Goal: Task Accomplishment & Management: Complete application form

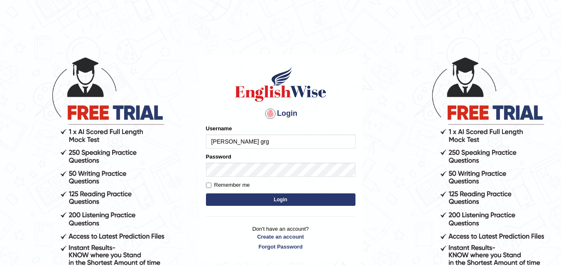
type input "[PERSON_NAME] grg"
click at [248, 198] on button "Login" at bounding box center [280, 199] width 149 height 12
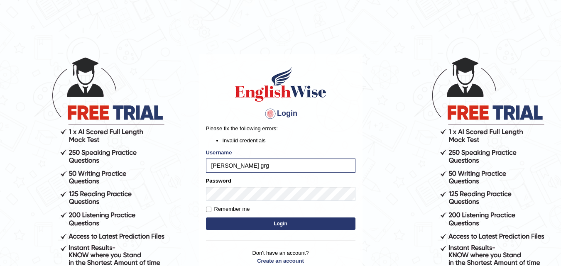
click at [260, 226] on button "Login" at bounding box center [280, 224] width 149 height 12
click at [261, 224] on button "Login" at bounding box center [280, 224] width 149 height 12
click at [268, 221] on button "Login" at bounding box center [280, 224] width 149 height 12
click at [268, 222] on button "Login" at bounding box center [280, 224] width 149 height 12
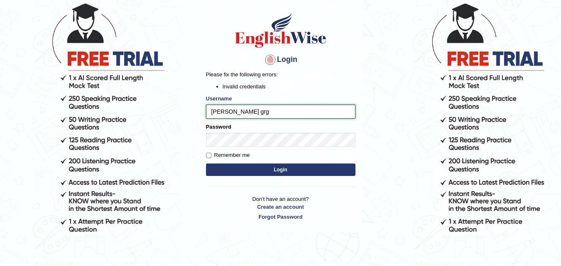
scroll to position [73, 0]
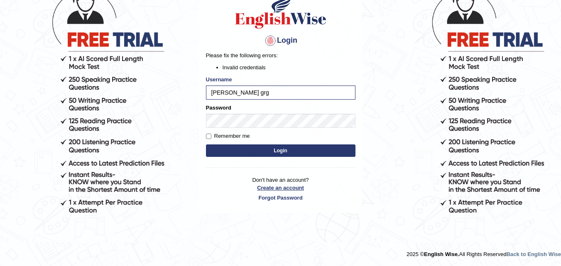
click at [281, 186] on link "Create an account" at bounding box center [280, 188] width 149 height 8
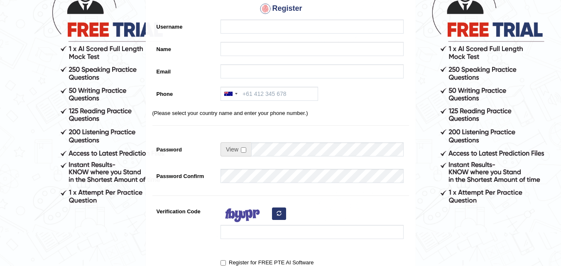
scroll to position [42, 0]
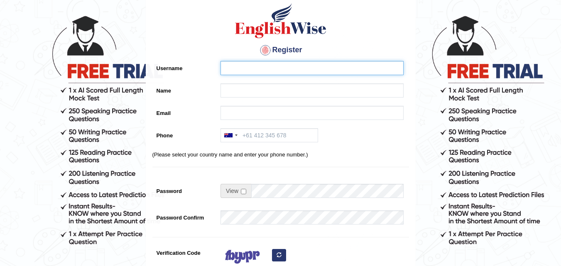
click at [238, 69] on input "Username" at bounding box center [311, 68] width 183 height 14
type input "sudip grg"
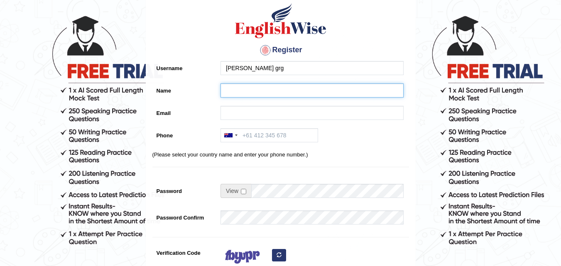
click at [225, 92] on input "Name" at bounding box center [311, 90] width 183 height 14
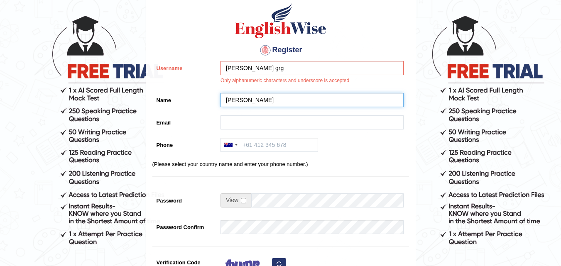
type input "[PERSON_NAME]"
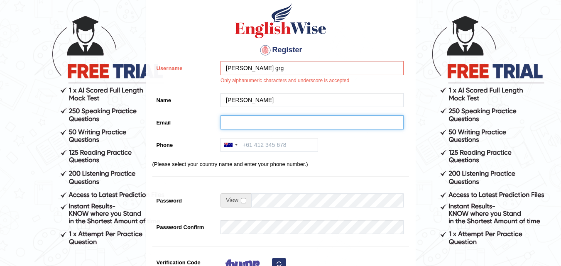
click at [238, 121] on input "Email" at bounding box center [311, 122] width 183 height 14
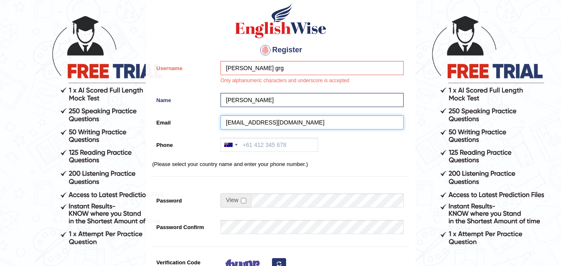
type input "gurungsudip188@gmail.com"
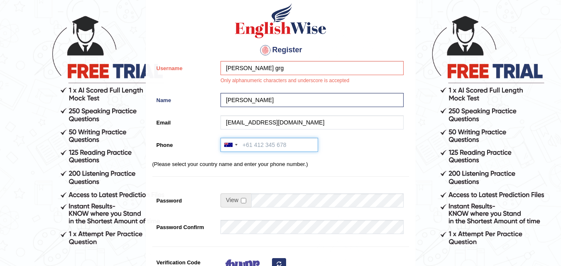
click at [265, 147] on input "Phone" at bounding box center [269, 145] width 98 height 14
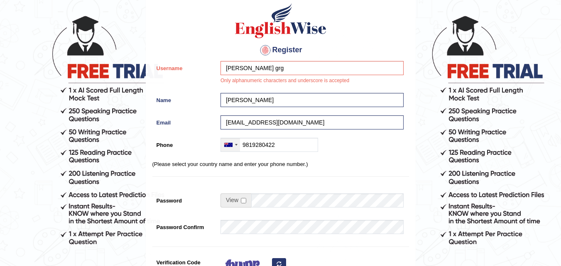
click at [234, 149] on div at bounding box center [230, 144] width 19 height 13
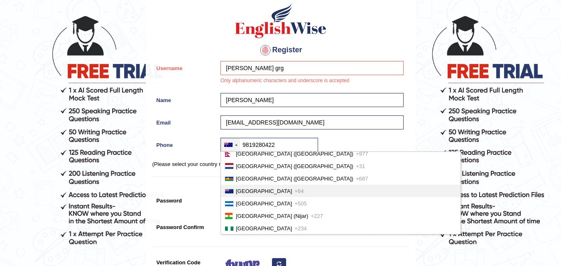
scroll to position [1952, 0]
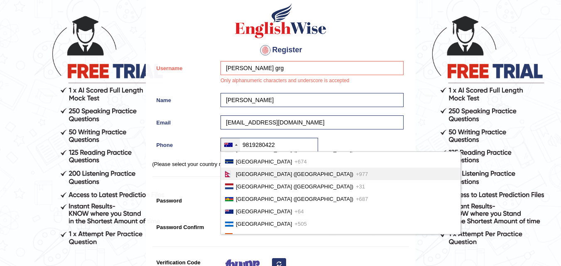
click at [292, 174] on li "Nepal (नेपाल) +977" at bounding box center [341, 174] width 240 height 12
type input "+9779819280422"
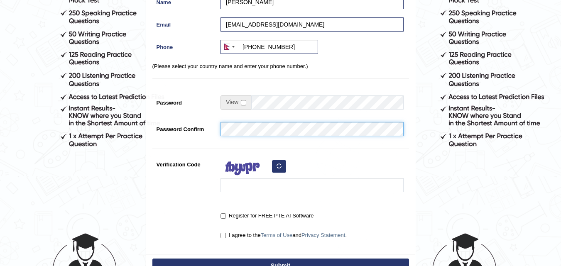
scroll to position [125, 0]
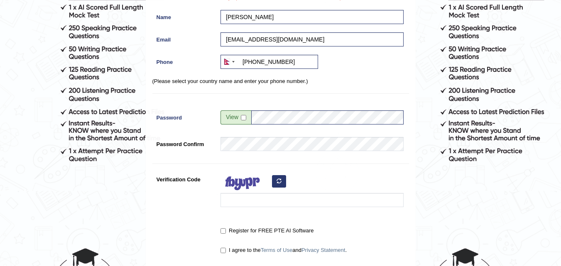
click at [275, 182] on button "button" at bounding box center [279, 181] width 14 height 12
click at [275, 182] on div at bounding box center [309, 191] width 187 height 39
click at [275, 182] on button "button" at bounding box center [279, 181] width 14 height 12
click at [276, 182] on button "button" at bounding box center [279, 181] width 14 height 12
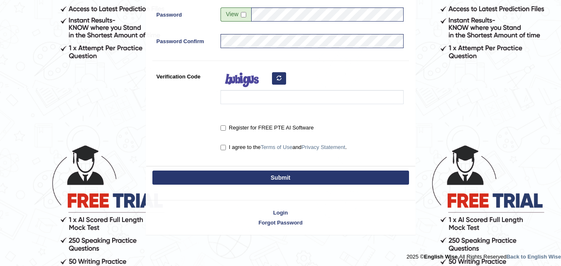
scroll to position [230, 0]
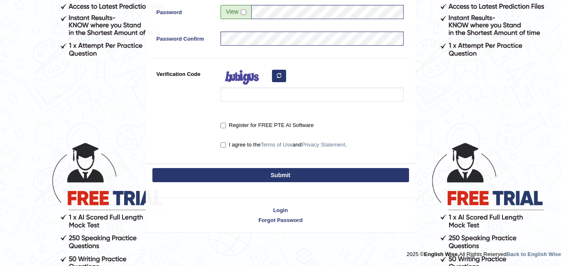
click at [233, 177] on button "Submit" at bounding box center [280, 175] width 257 height 14
click at [259, 173] on button "Submit" at bounding box center [280, 175] width 257 height 14
click at [250, 93] on input "Verification Code" at bounding box center [311, 95] width 183 height 14
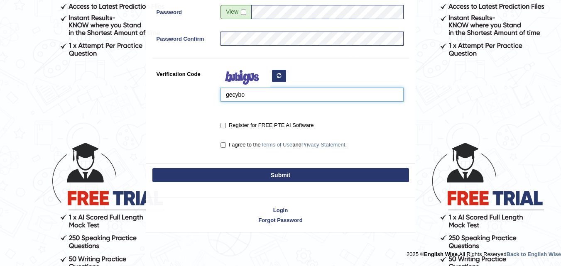
type input "gecybo"
click at [309, 179] on button "Submit" at bounding box center [280, 175] width 257 height 14
click at [310, 174] on button "Submit" at bounding box center [280, 175] width 257 height 14
click at [309, 174] on button "Submit" at bounding box center [280, 175] width 257 height 14
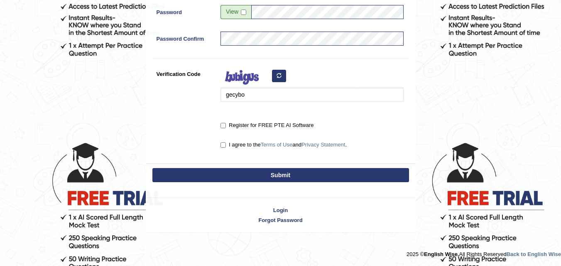
click at [309, 173] on button "Submit" at bounding box center [280, 175] width 257 height 14
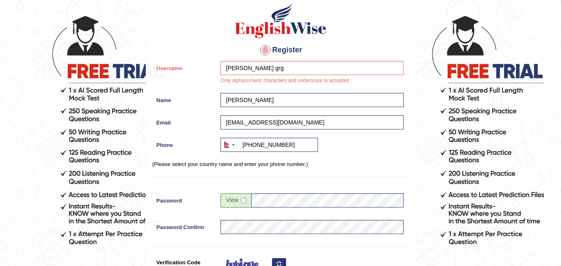
scroll to position [0, 0]
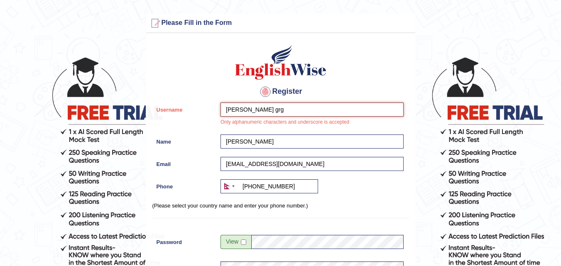
click at [254, 111] on input "sudip grg" at bounding box center [311, 110] width 183 height 14
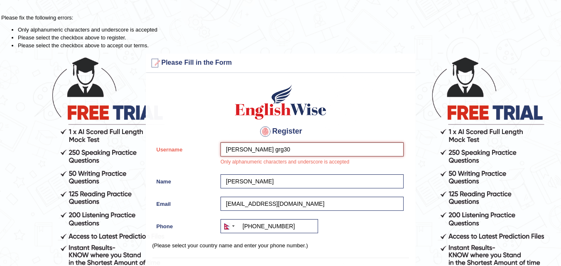
click at [241, 148] on input "sudip grg30" at bounding box center [311, 149] width 183 height 14
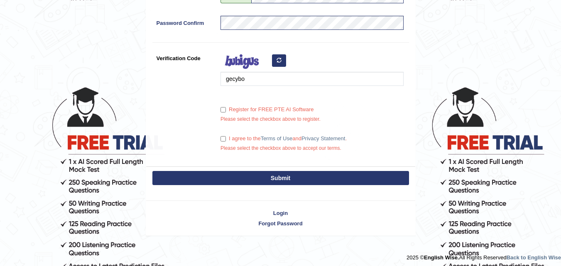
scroll to position [289, 0]
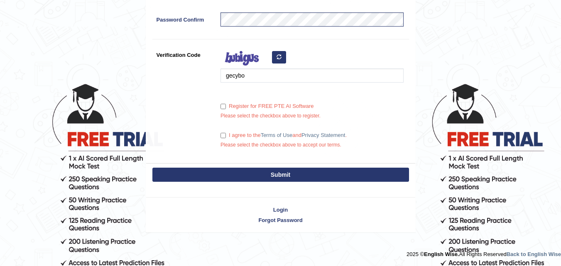
type input "sudipgrg30"
click at [222, 105] on input "Register for FREE PTE AI Software" at bounding box center [222, 106] width 5 height 5
checkbox input "true"
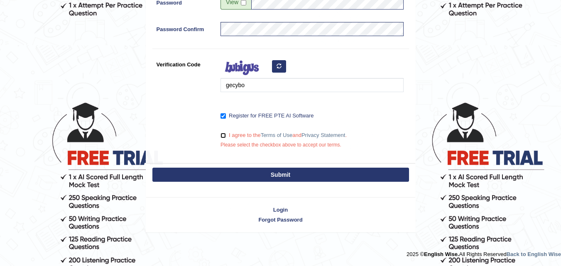
click at [224, 135] on input "I agree to the Terms of Use and Privacy Statement ." at bounding box center [222, 135] width 5 height 5
checkbox input "true"
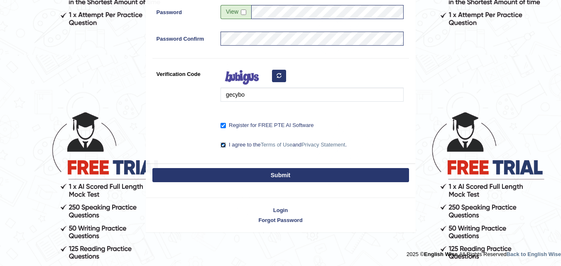
scroll to position [261, 0]
click at [246, 170] on button "Submit" at bounding box center [280, 175] width 257 height 14
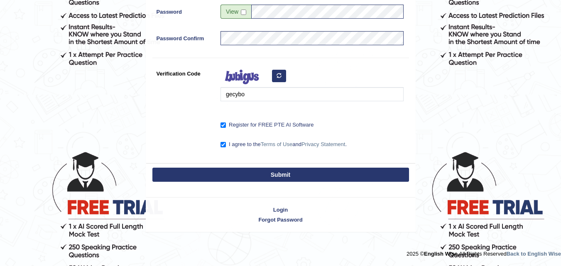
scroll to position [220, 0]
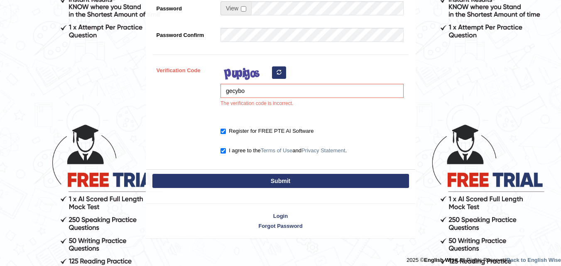
scroll to position [249, 0]
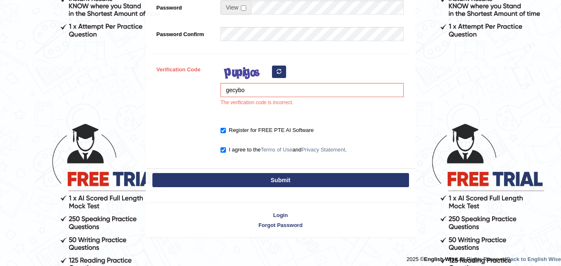
click at [280, 73] on icon "button" at bounding box center [279, 71] width 5 height 5
click at [367, 91] on input "gecybo" at bounding box center [311, 90] width 183 height 14
type input "gequko"
click at [170, 181] on button "Submit" at bounding box center [280, 180] width 257 height 14
type input "+9779819280422"
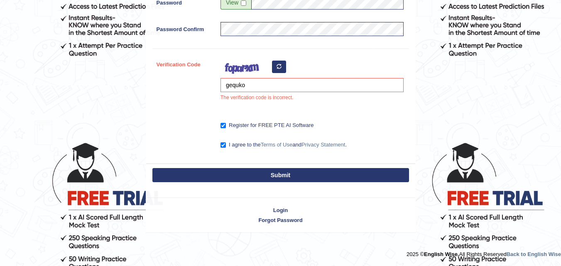
scroll to position [225, 0]
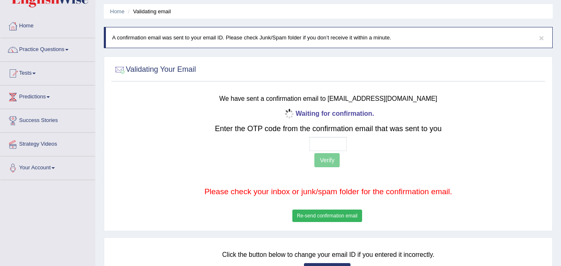
scroll to position [42, 0]
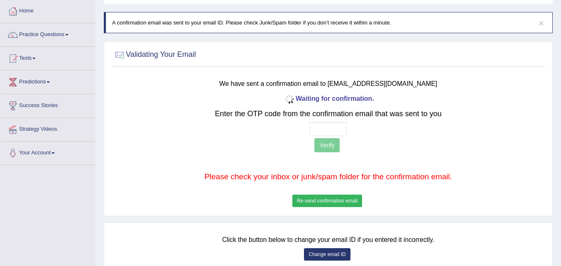
click at [324, 203] on button "Re-send confirmation email" at bounding box center [327, 201] width 70 height 12
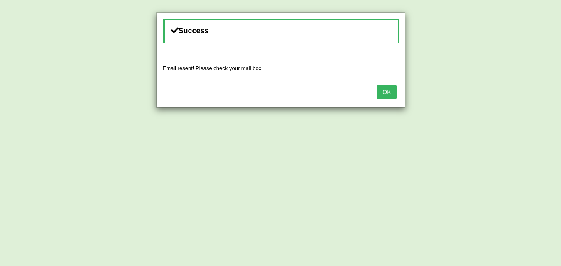
click at [383, 93] on button "OK" at bounding box center [386, 92] width 19 height 14
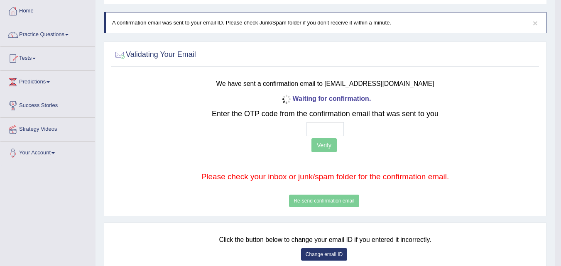
click at [327, 198] on div "Waiting for confirmation. Enter the OTP code from the confirmation email that w…" at bounding box center [325, 151] width 352 height 117
drag, startPoint x: 318, startPoint y: 203, endPoint x: 318, endPoint y: 194, distance: 8.8
click at [318, 202] on div "Waiting for confirmation. Enter the OTP code from the confirmation email that w…" at bounding box center [325, 151] width 352 height 117
click at [318, 194] on div "Waiting for confirmation. Enter the OTP code from the confirmation email that w…" at bounding box center [325, 151] width 352 height 117
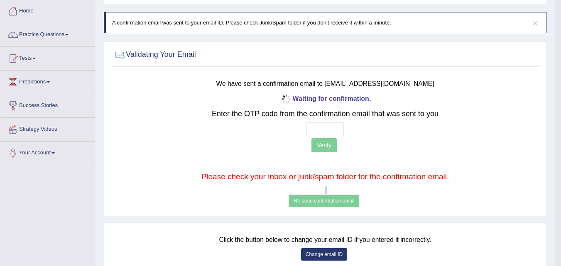
click at [313, 195] on div "Waiting for confirmation. Enter the OTP code from the confirmation email that w…" at bounding box center [325, 151] width 352 height 117
click at [321, 203] on div "Waiting for confirmation. Enter the OTP code from the confirmation email that w…" at bounding box center [325, 151] width 352 height 117
click at [312, 130] on input "text" at bounding box center [324, 129] width 37 height 14
type input "2 1 9 5"
click at [326, 149] on button "Verify" at bounding box center [323, 145] width 25 height 14
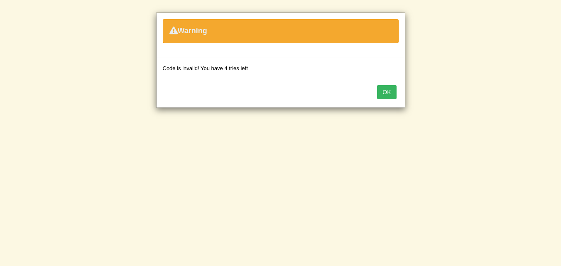
click at [395, 93] on button "OK" at bounding box center [386, 92] width 19 height 14
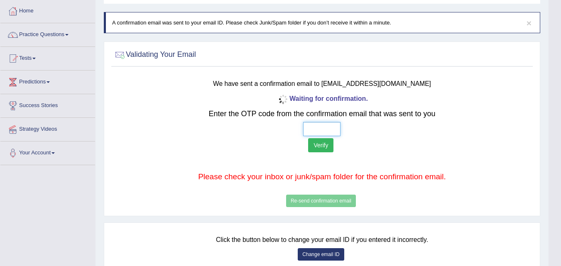
click at [309, 129] on input "text" at bounding box center [321, 129] width 37 height 14
type input "4 7 8 3"
click at [324, 142] on button "Verify" at bounding box center [320, 145] width 25 height 14
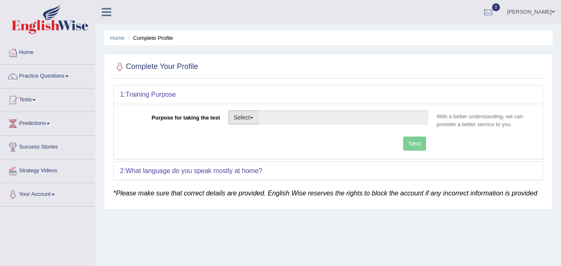
click at [253, 116] on button "Select" at bounding box center [243, 117] width 30 height 14
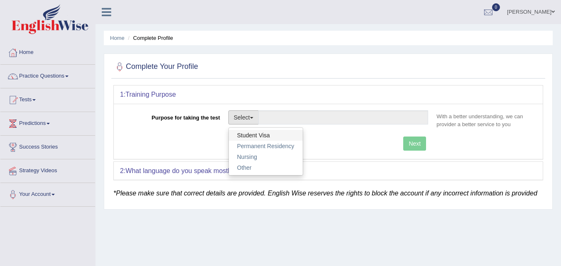
click at [271, 137] on link "Student Visa" at bounding box center [266, 135] width 74 height 11
type input "Student Visa"
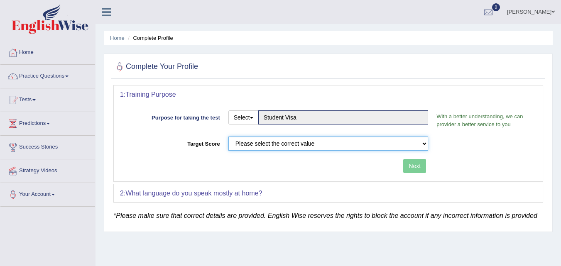
click at [420, 144] on select "Please select the correct value 50 (6 bands) 58 (6.5 bands) 65 (7 bands) 79 (8 …" at bounding box center [328, 144] width 200 height 14
select select "79"
click at [228, 137] on select "Please select the correct value 50 (6 bands) 58 (6.5 bands) 65 (7 bands) 79 (8 …" at bounding box center [328, 144] width 200 height 14
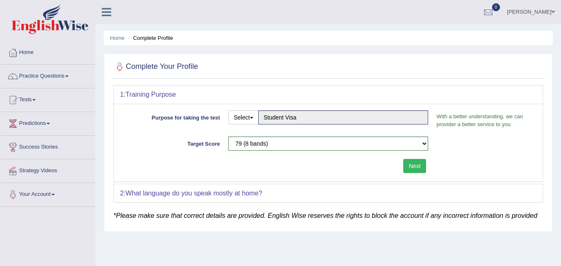
click at [420, 166] on button "Next" at bounding box center [414, 166] width 23 height 14
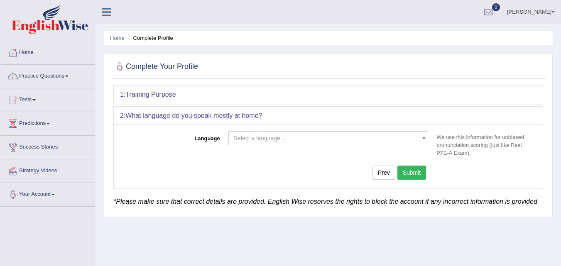
click at [423, 139] on b at bounding box center [423, 138] width 3 height 2
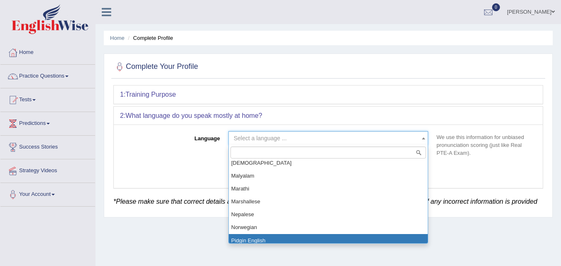
scroll to position [415, 0]
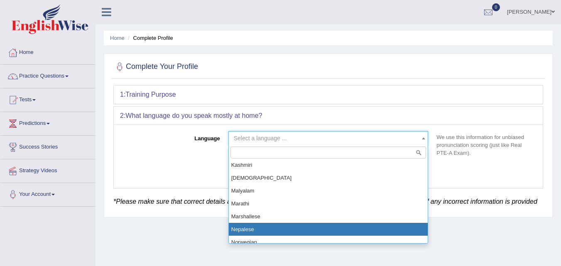
select select "Nepalese"
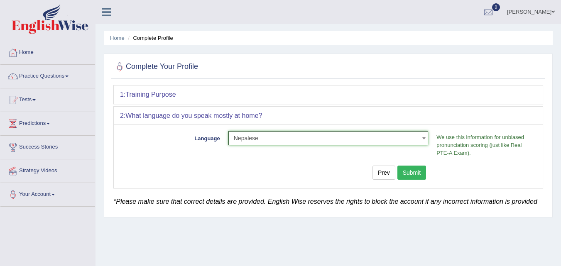
click at [410, 176] on button "Submit" at bounding box center [411, 173] width 29 height 14
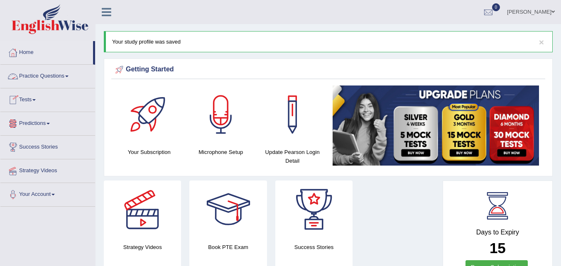
click at [45, 73] on link "Practice Questions" at bounding box center [47, 75] width 95 height 21
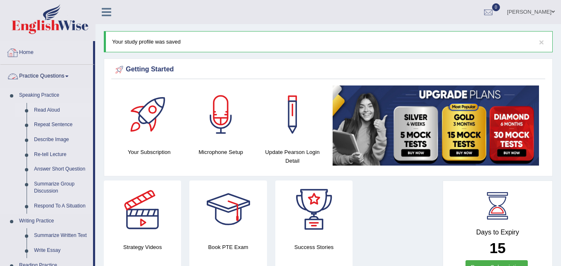
click at [43, 108] on link "Read Aloud" at bounding box center [61, 110] width 63 height 15
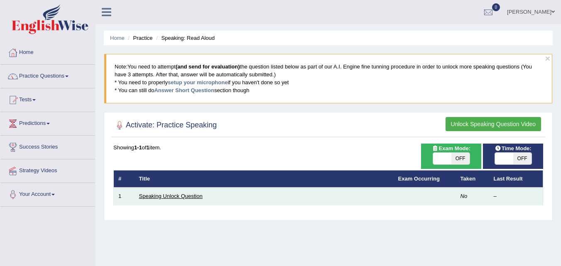
click at [184, 197] on link "Speaking Unlock Question" at bounding box center [171, 196] width 64 height 6
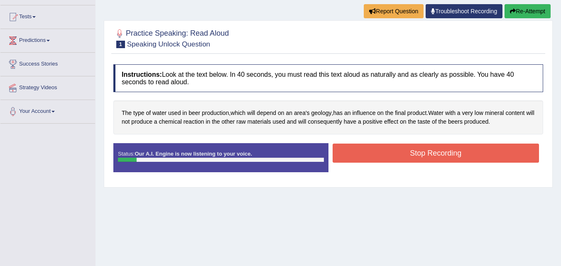
click at [426, 158] on button "Stop Recording" at bounding box center [436, 153] width 207 height 19
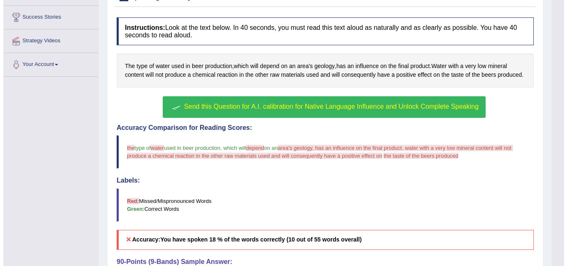
scroll to position [166, 0]
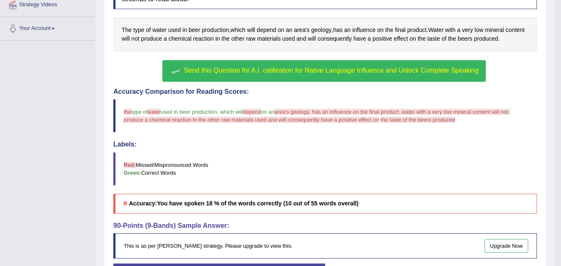
click at [281, 71] on span "Send this Question for A.I. calibration for Native Language Influence and Unloc…" at bounding box center [331, 70] width 295 height 7
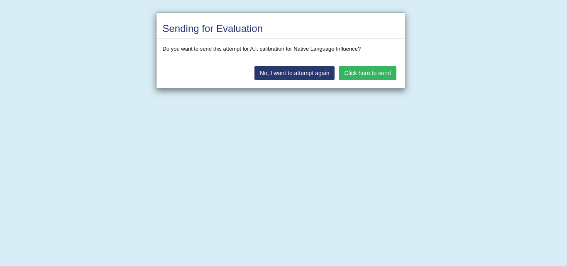
click at [372, 70] on button "Click here to send" at bounding box center [367, 73] width 57 height 14
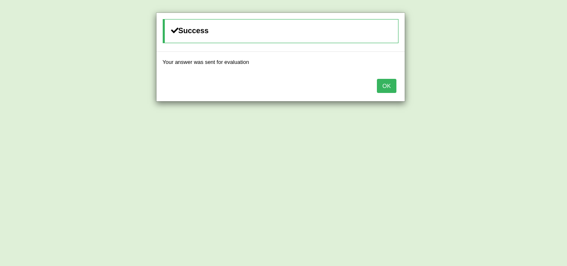
click at [387, 86] on button "OK" at bounding box center [386, 86] width 19 height 14
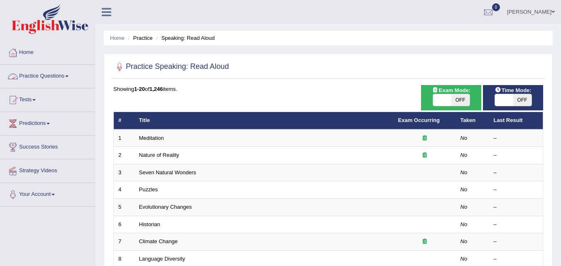
click at [72, 74] on link "Practice Questions" at bounding box center [47, 75] width 95 height 21
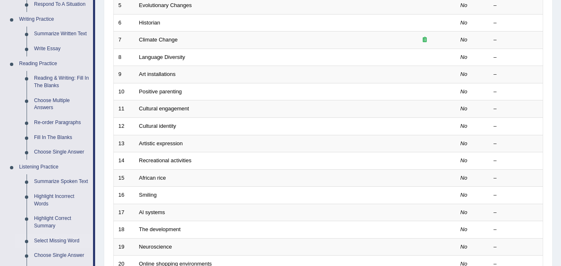
scroll to position [42, 0]
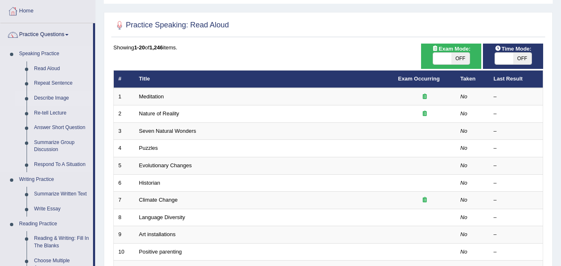
click at [53, 97] on link "Describe Image" at bounding box center [61, 98] width 63 height 15
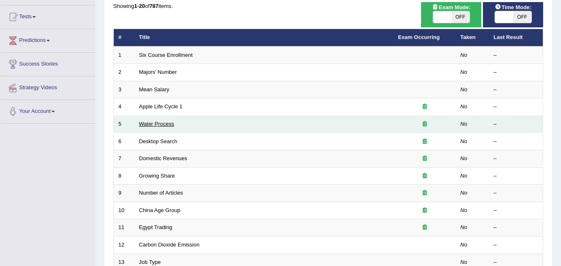
click at [156, 125] on link "Water Process" at bounding box center [156, 124] width 35 height 6
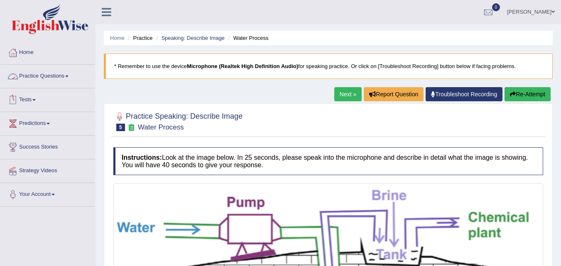
click at [69, 76] on span at bounding box center [66, 77] width 3 height 2
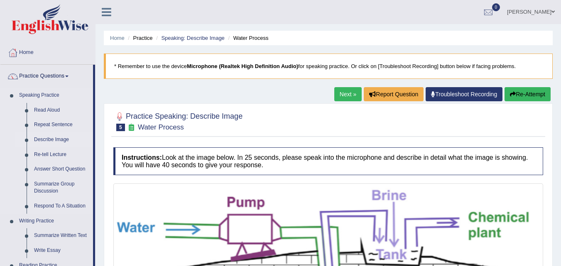
click at [47, 140] on link "Describe Image" at bounding box center [61, 139] width 63 height 15
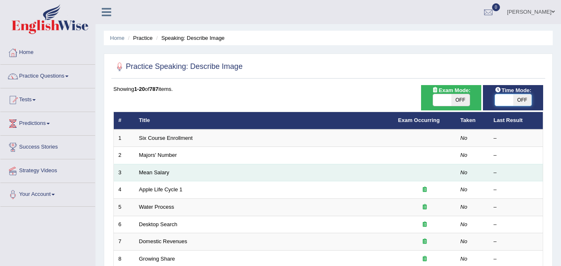
click at [507, 103] on span at bounding box center [504, 100] width 18 height 12
checkbox input "true"
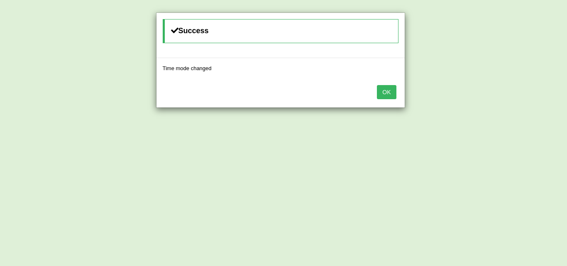
click at [385, 89] on button "OK" at bounding box center [386, 92] width 19 height 14
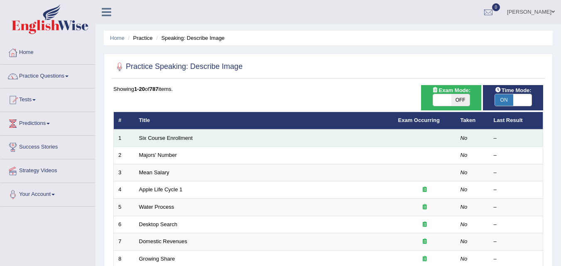
scroll to position [42, 0]
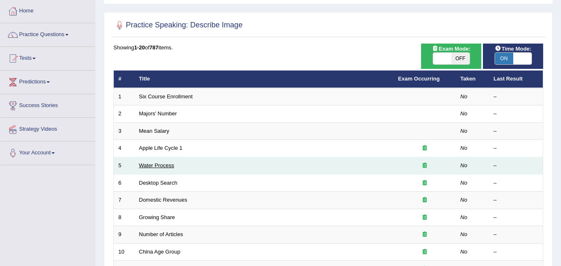
click at [154, 166] on link "Water Process" at bounding box center [156, 165] width 35 height 6
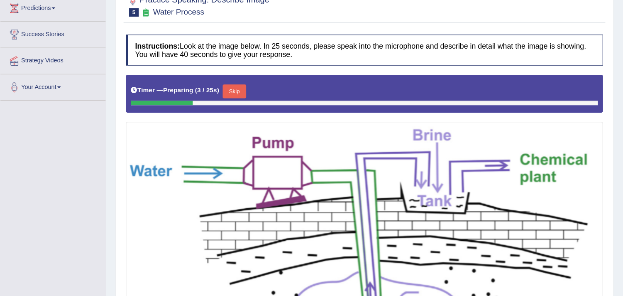
scroll to position [125, 0]
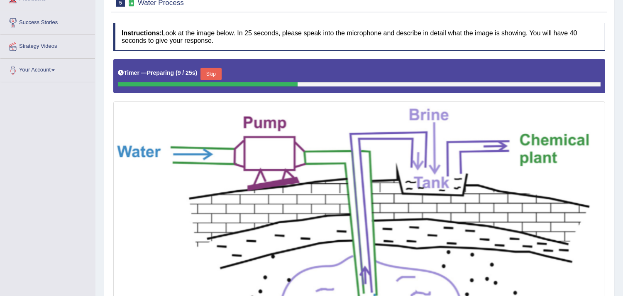
drag, startPoint x: 560, startPoint y: 0, endPoint x: 181, endPoint y: 203, distance: 430.2
click at [181, 203] on img at bounding box center [359, 267] width 488 height 329
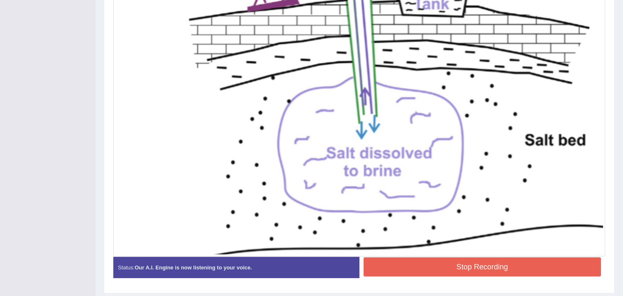
scroll to position [326, 0]
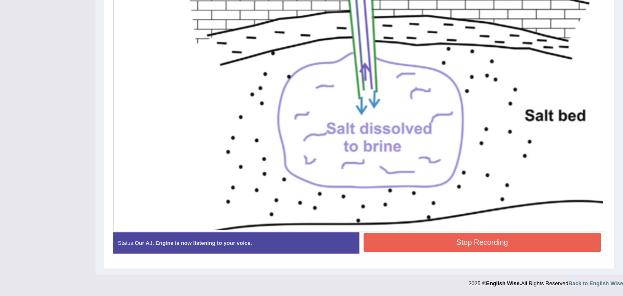
click at [405, 235] on button "Stop Recording" at bounding box center [483, 242] width 238 height 19
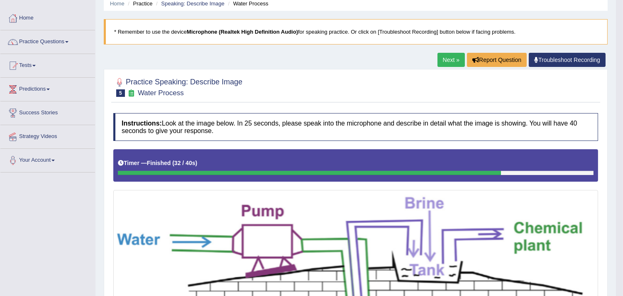
scroll to position [22, 0]
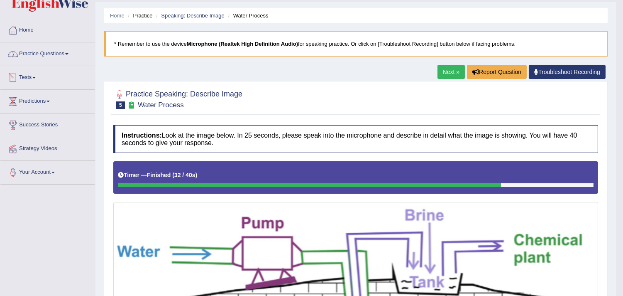
click at [75, 55] on link "Practice Questions" at bounding box center [47, 52] width 95 height 21
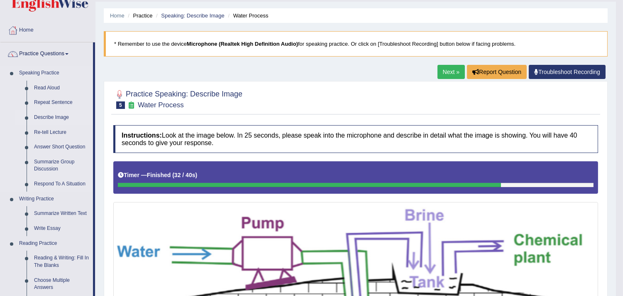
click at [46, 116] on link "Describe Image" at bounding box center [61, 117] width 63 height 15
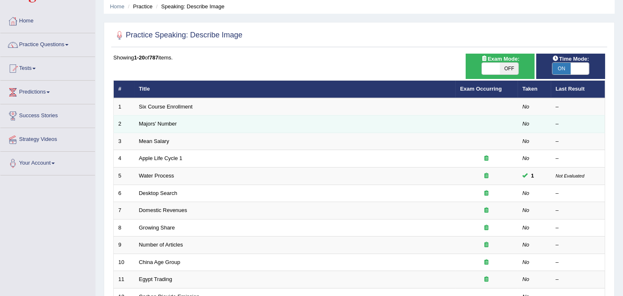
scroll to position [46, 0]
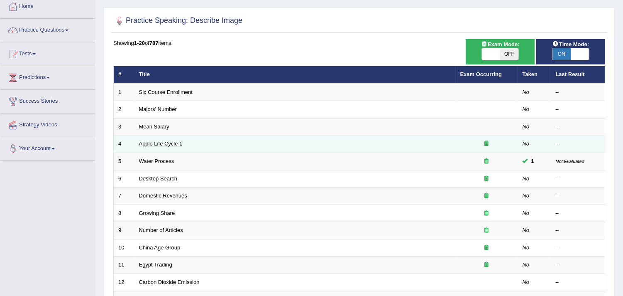
click at [151, 143] on link "Apple Life Cycle 1" at bounding box center [161, 143] width 44 height 6
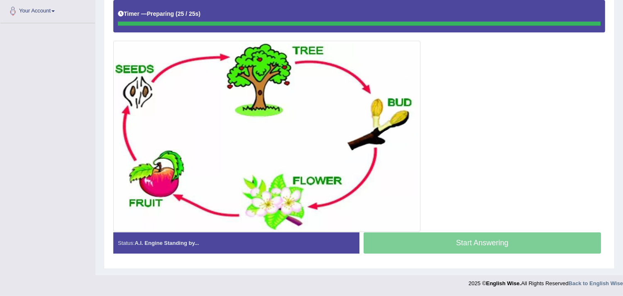
scroll to position [184, 0]
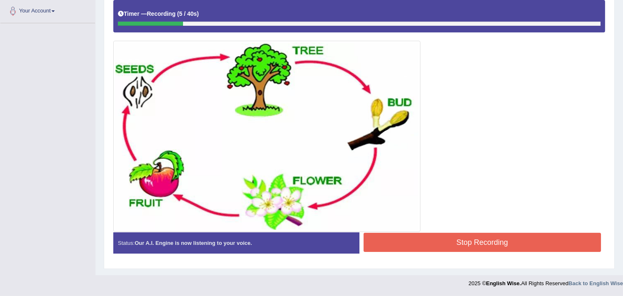
click at [268, 47] on img at bounding box center [266, 136] width 303 height 187
click at [168, 21] on div "Timer — Recording ( 10 / 40s )" at bounding box center [359, 14] width 483 height 15
click at [179, 13] on b "(" at bounding box center [178, 13] width 2 height 7
click at [120, 9] on div "Timer — Recording ( 13 / 40s )" at bounding box center [359, 14] width 483 height 15
click at [600, 19] on div "Timer — Recording ( 16 / 40s )" at bounding box center [359, 14] width 483 height 15
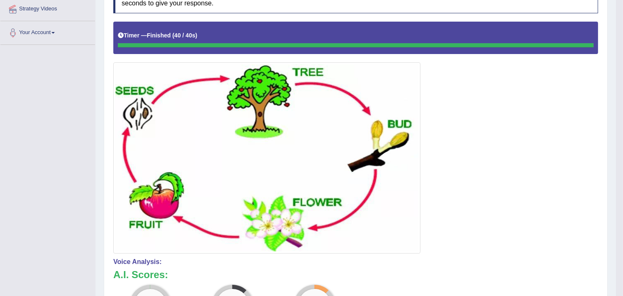
scroll to position [208, 0]
